Goal: Understand process/instructions: Learn how to perform a task or action

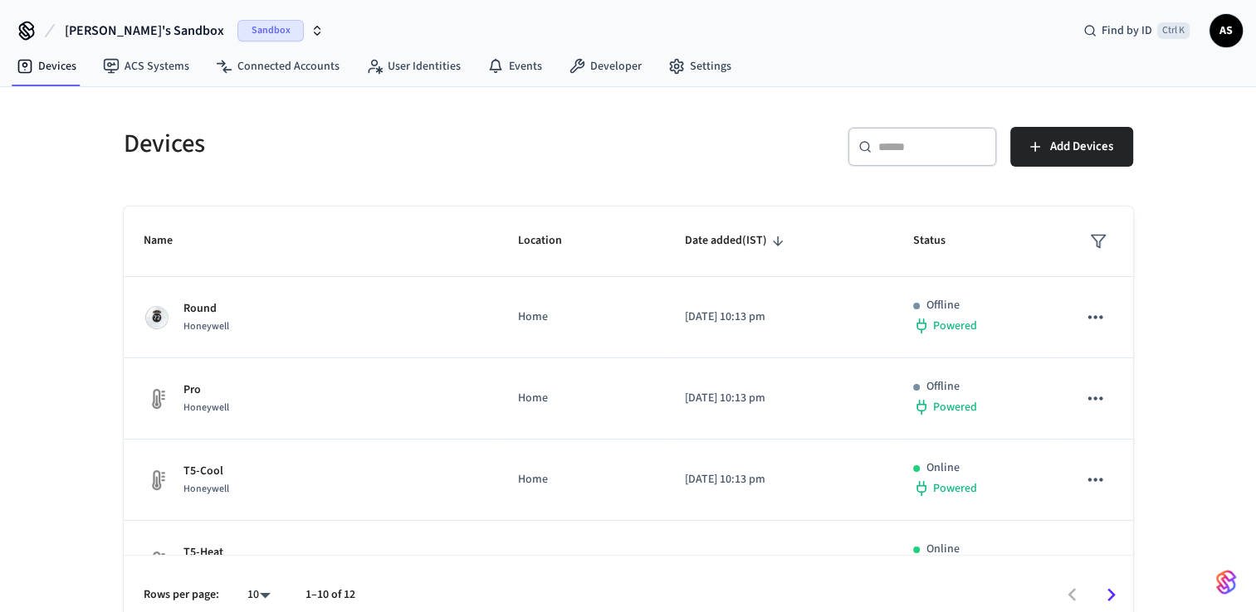
click at [1223, 198] on div "Devices ​ ​ Add Devices Name Location Date added (IST) Status Round Honeywell H…" at bounding box center [628, 361] width 1256 height 549
click at [129, 32] on span "[PERSON_NAME]'s Sandbox" at bounding box center [144, 31] width 159 height 20
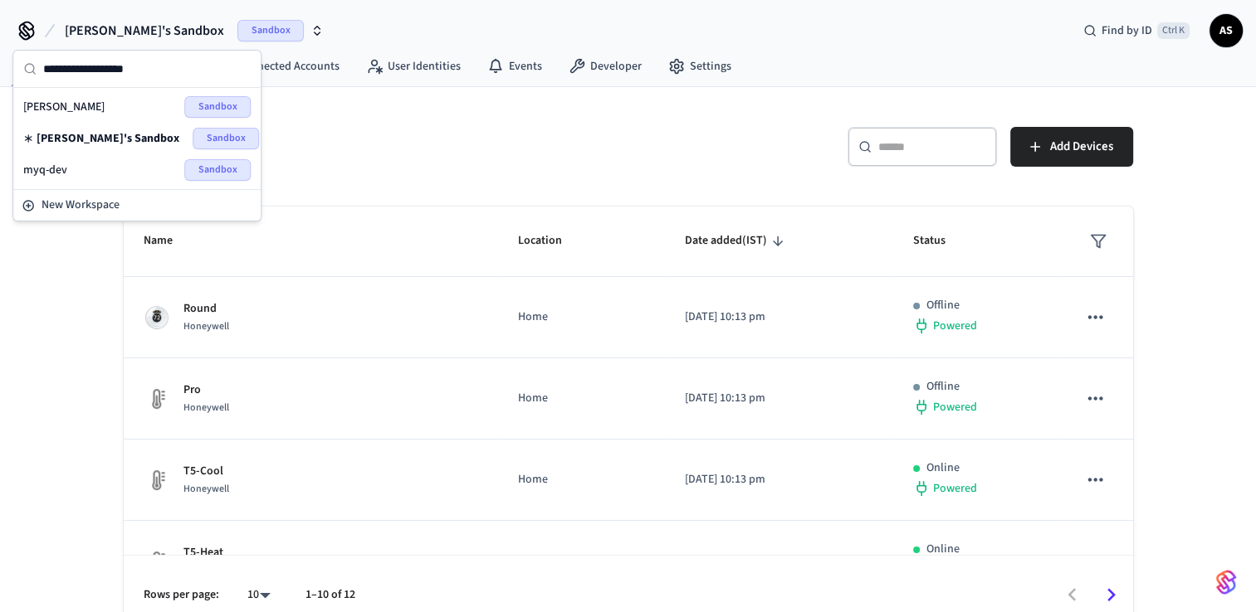
click at [126, 168] on div "myq-dev Sandbox" at bounding box center [136, 170] width 227 height 22
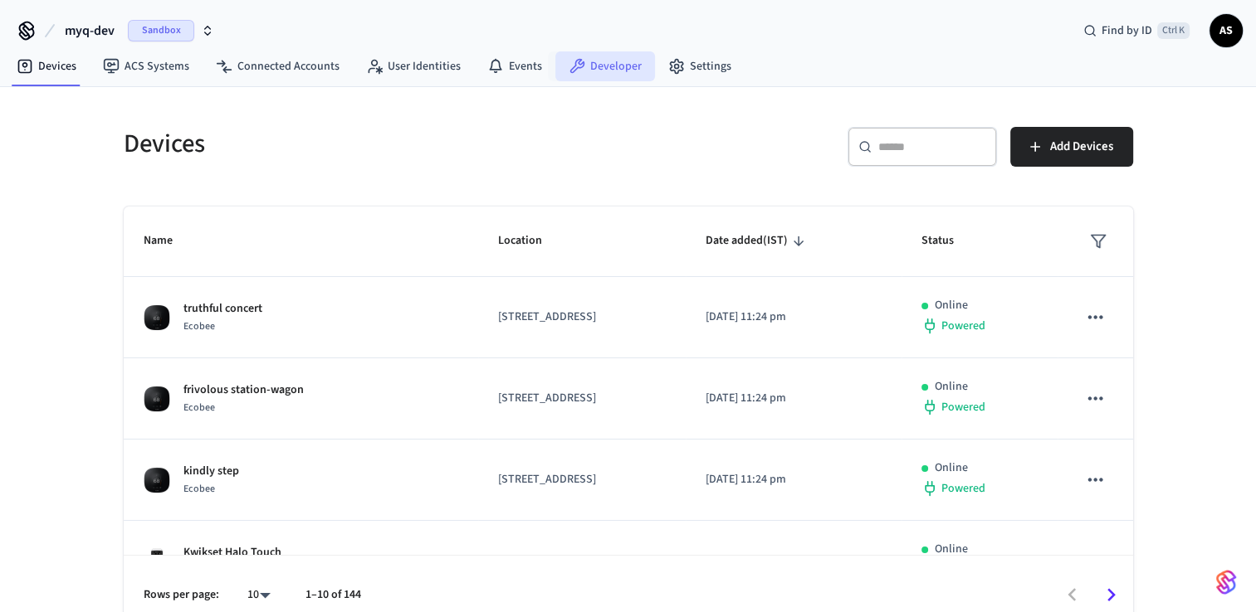
click at [568, 59] on icon at bounding box center [576, 66] width 17 height 17
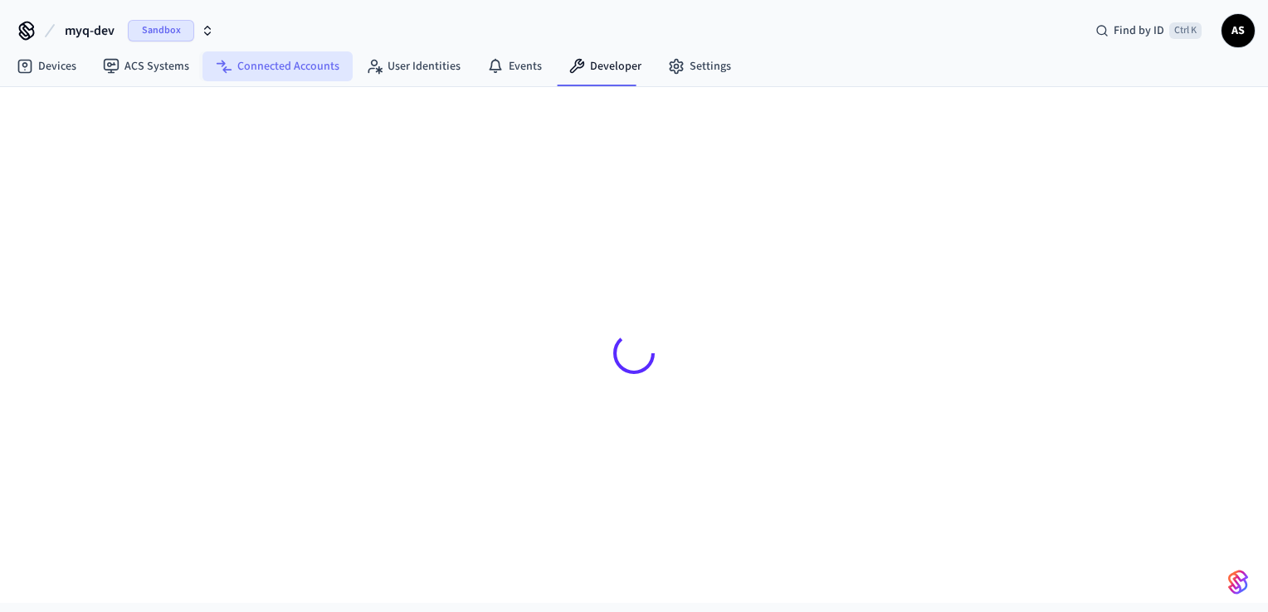
click at [272, 73] on link "Connected Accounts" at bounding box center [277, 66] width 150 height 30
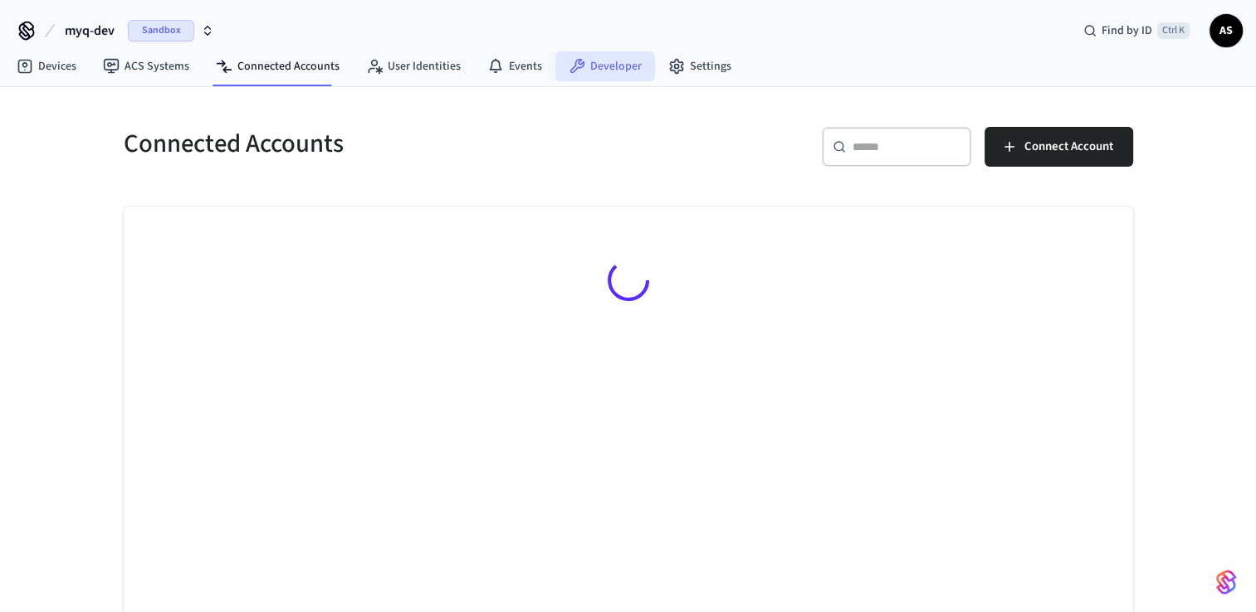
click at [568, 68] on icon at bounding box center [576, 66] width 17 height 17
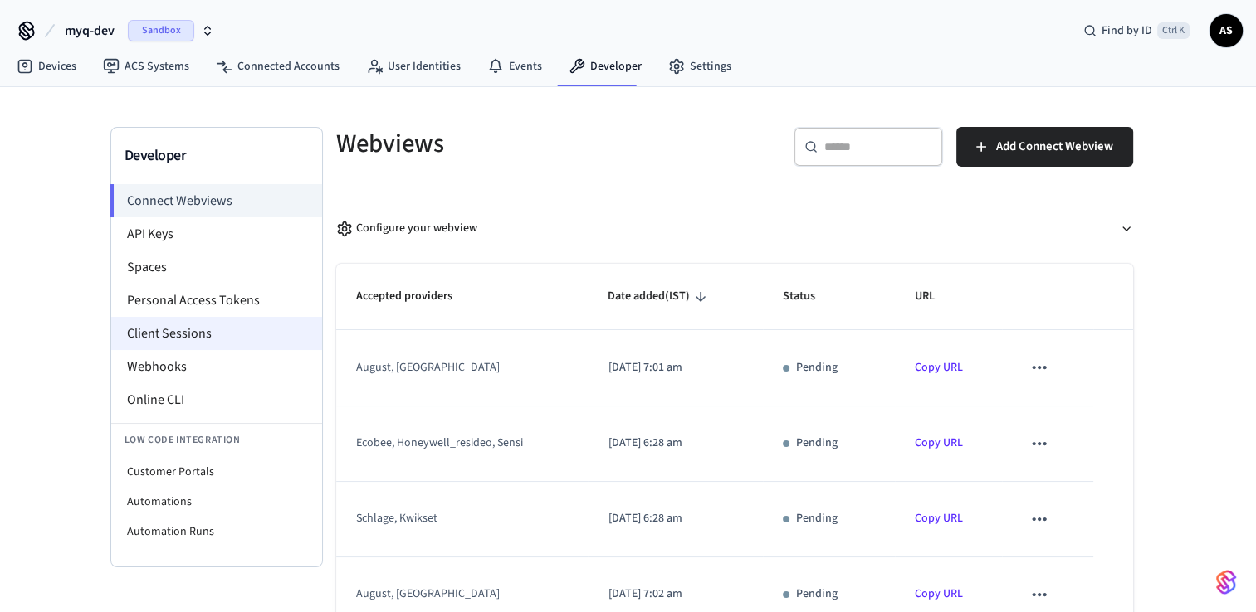
click at [167, 349] on li "Client Sessions" at bounding box center [216, 333] width 211 height 33
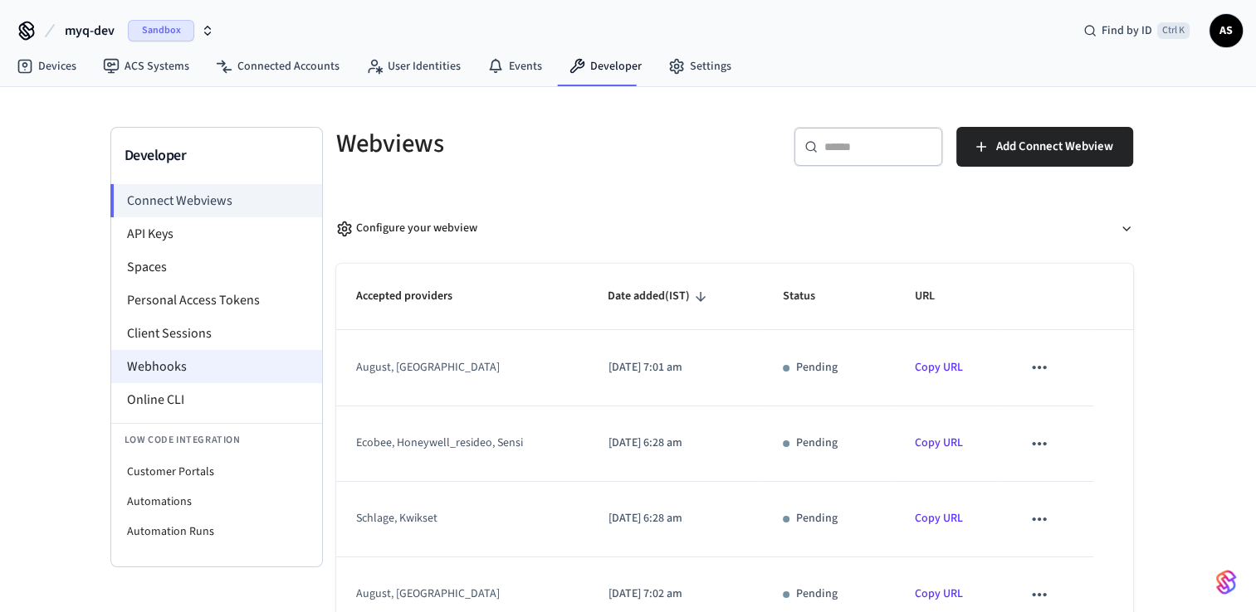
click at [167, 366] on li "Webhooks" at bounding box center [216, 366] width 211 height 33
click at [167, 367] on li "Webhooks" at bounding box center [216, 366] width 211 height 33
click at [166, 367] on li "Webhooks" at bounding box center [216, 366] width 211 height 33
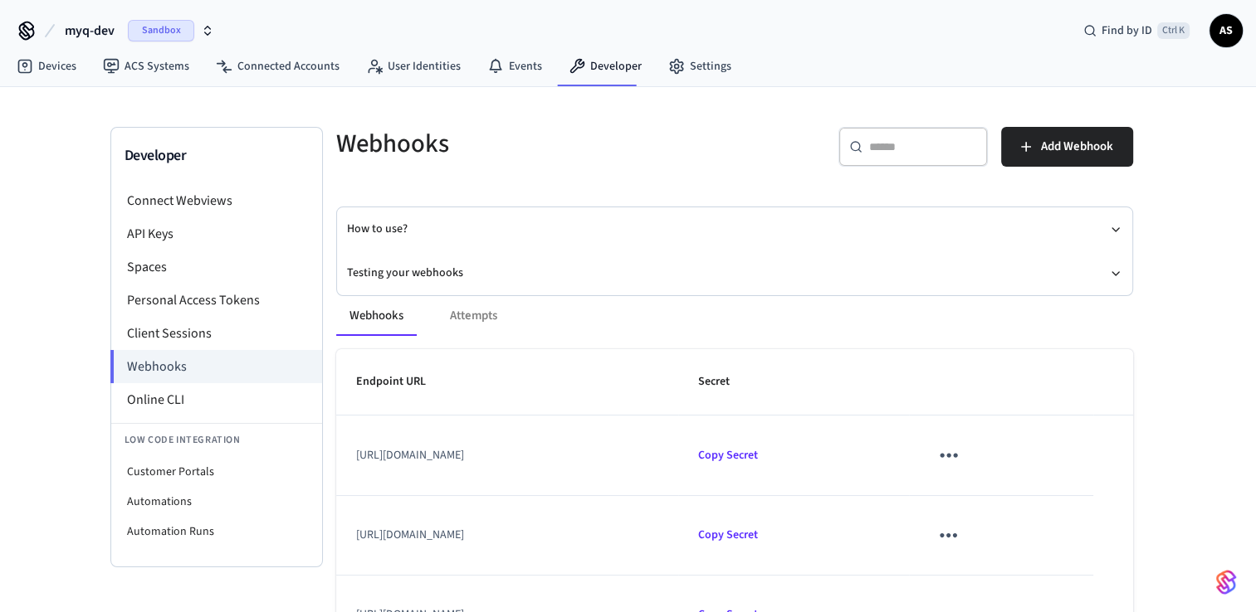
click at [417, 276] on div "Webhooks Attempts Endpoint URL Secret [URL][DOMAIN_NAME] Copy Secret [URL][DOMA…" at bounding box center [724, 546] width 817 height 540
click at [426, 276] on div "Webhooks Attempts Endpoint URL Secret [URL][DOMAIN_NAME] Copy Secret [URL][DOMA…" at bounding box center [724, 546] width 817 height 540
click at [449, 273] on button "Testing your webhooks" at bounding box center [734, 273] width 775 height 44
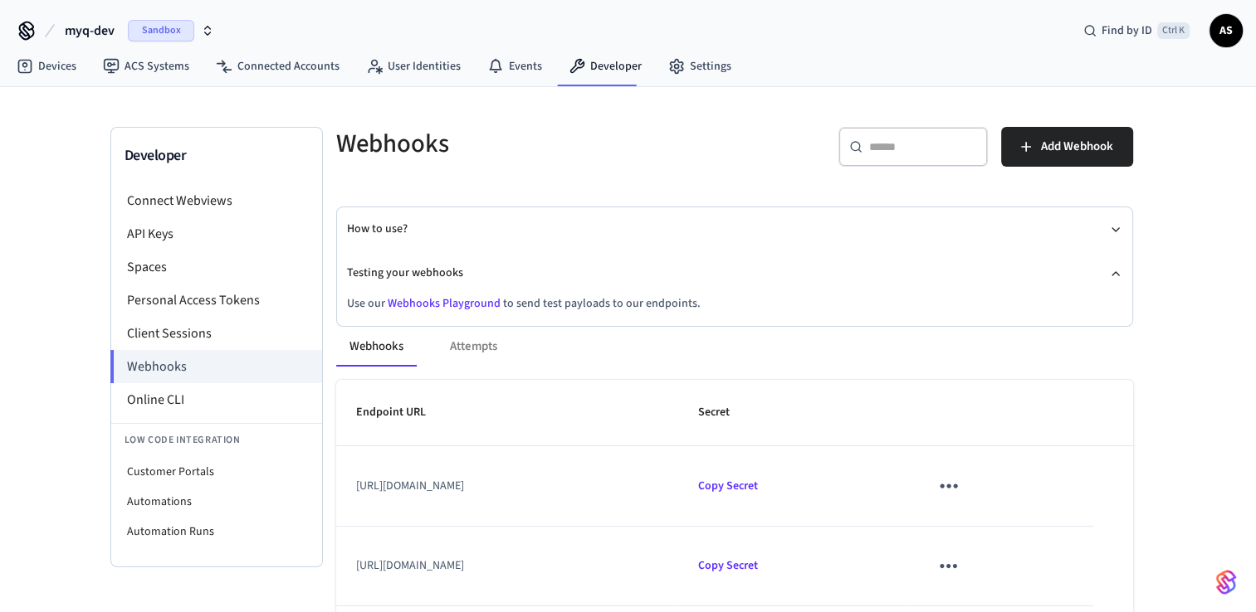
click at [432, 305] on link "Webhooks Playground" at bounding box center [444, 303] width 113 height 17
click at [442, 302] on link "Webhooks Playground" at bounding box center [444, 303] width 113 height 17
